Goal: Entertainment & Leisure: Consume media (video, audio)

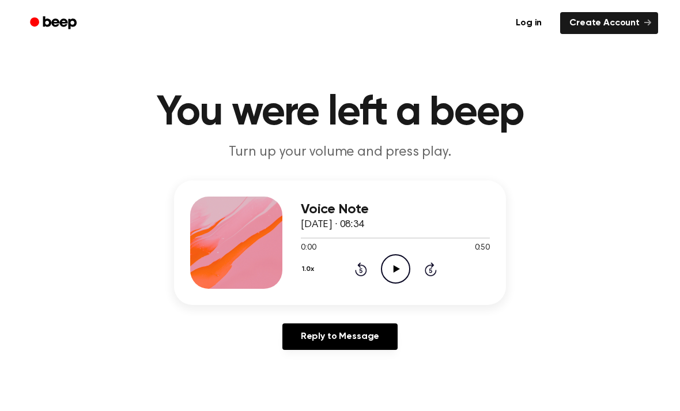
click at [389, 273] on icon "Play Audio" at bounding box center [395, 268] width 29 height 29
click at [365, 240] on div at bounding box center [395, 237] width 189 height 9
click at [391, 241] on div at bounding box center [395, 237] width 189 height 9
click at [435, 235] on div at bounding box center [395, 237] width 189 height 9
click at [392, 267] on icon "Pause Audio" at bounding box center [395, 268] width 29 height 29
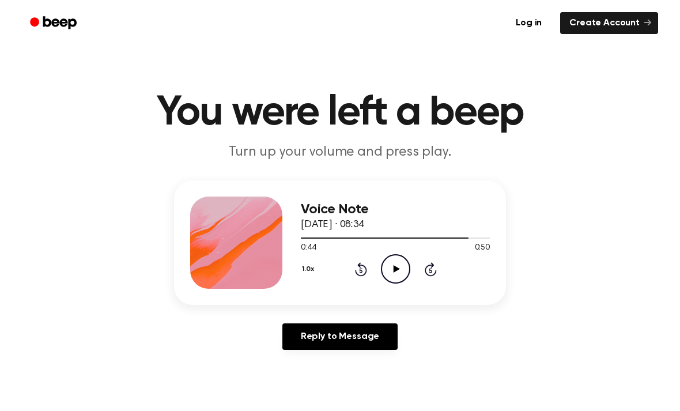
click at [399, 271] on icon "Play Audio" at bounding box center [395, 268] width 29 height 29
click at [395, 266] on icon "Pause Audio" at bounding box center [395, 268] width 29 height 29
click at [395, 271] on icon at bounding box center [396, 268] width 6 height 7
click at [405, 239] on div at bounding box center [395, 237] width 189 height 9
click at [399, 266] on icon "Play Audio" at bounding box center [395, 268] width 29 height 29
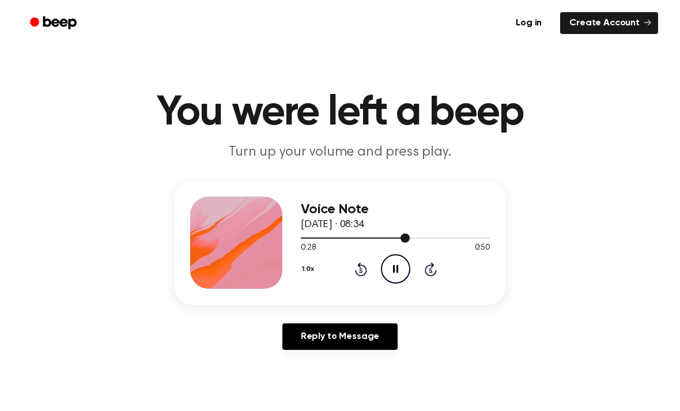
click at [436, 237] on div at bounding box center [395, 237] width 189 height 1
click at [497, 246] on div "Voice Note [DATE] · 08:34 0:07 0:50 Your browser does not support the [object O…" at bounding box center [340, 242] width 332 height 125
click at [496, 246] on div "Voice Note [DATE] · 08:34 0:07 0:50 Your browser does not support the [object O…" at bounding box center [340, 242] width 332 height 125
click at [485, 242] on span "0:50" at bounding box center [482, 248] width 15 height 12
click at [479, 240] on div at bounding box center [395, 237] width 189 height 9
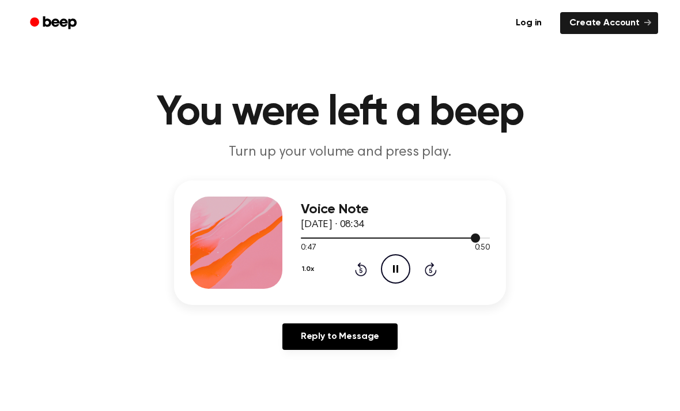
click at [487, 242] on div at bounding box center [395, 237] width 189 height 9
